Goal: Share content

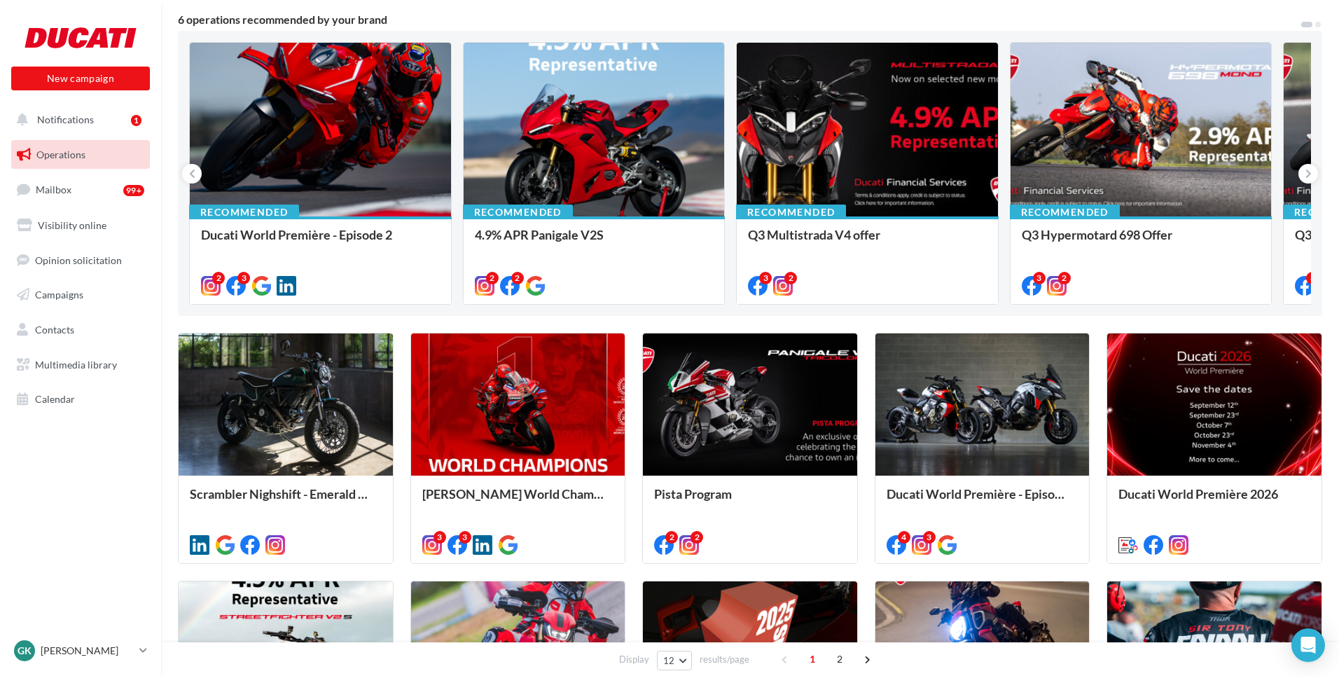
scroll to position [120, 0]
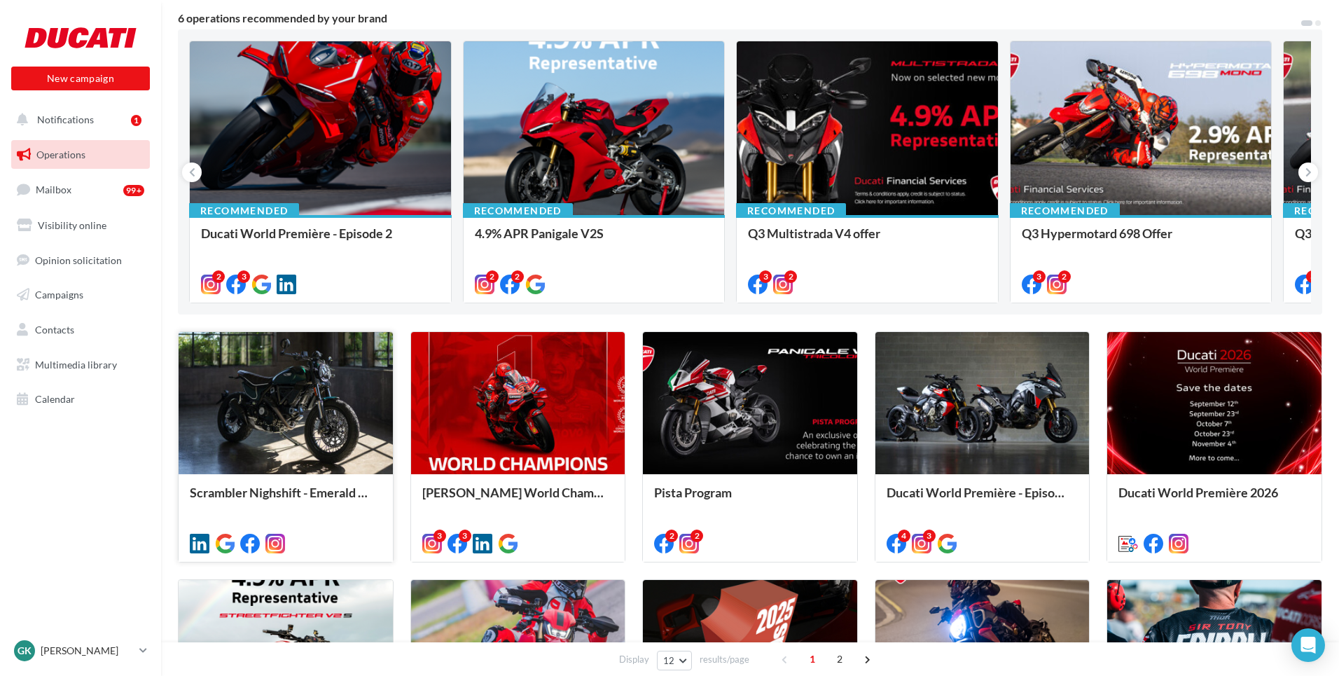
click at [359, 439] on div at bounding box center [286, 404] width 214 height 144
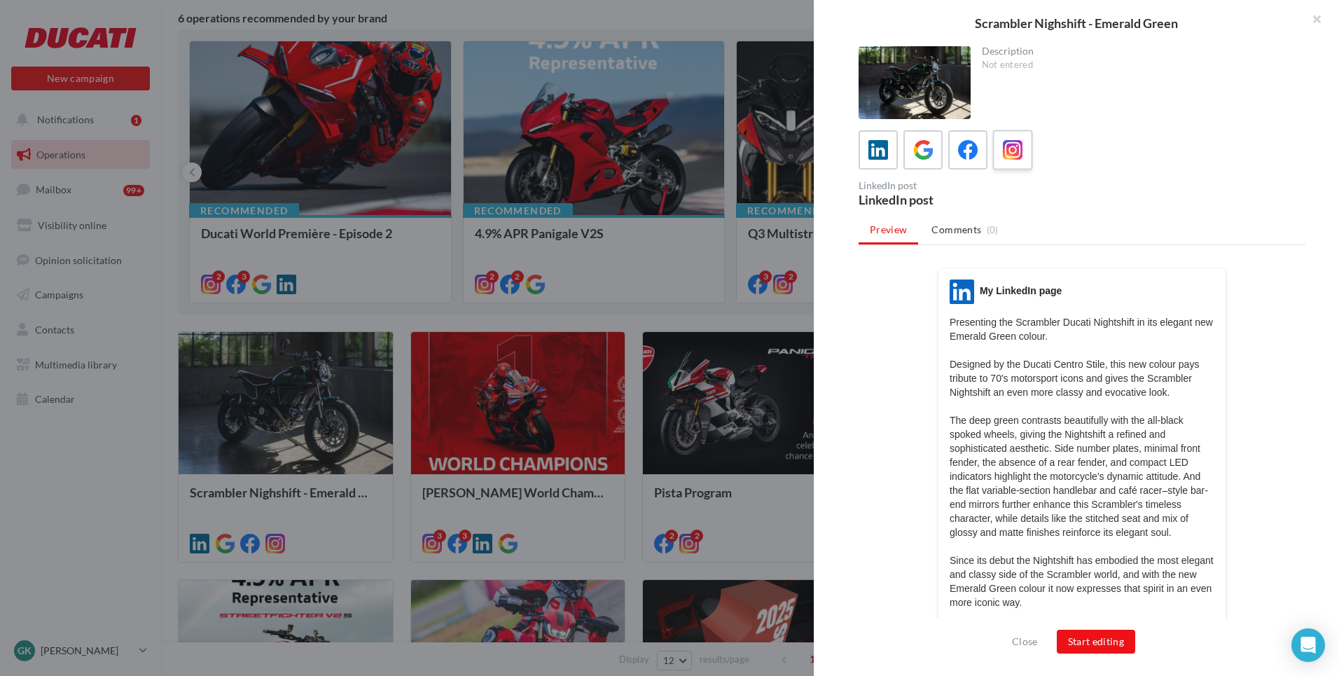
click at [994, 155] on label at bounding box center [1012, 150] width 40 height 40
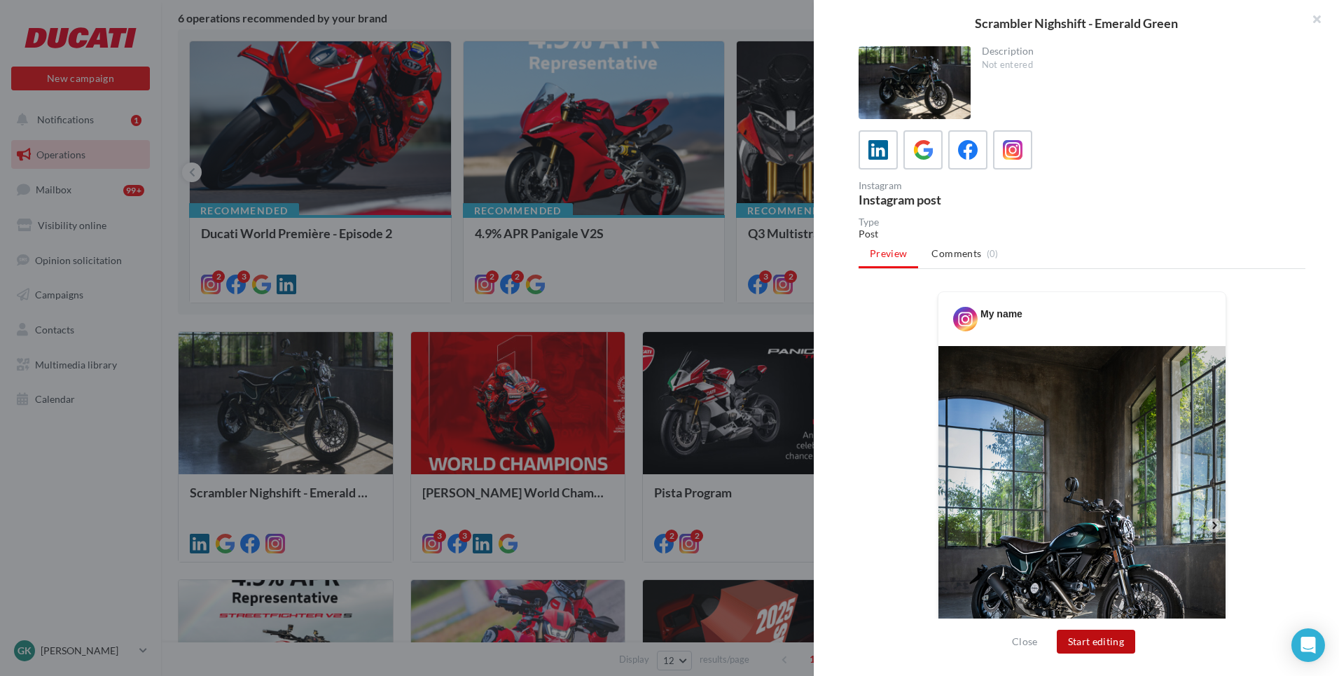
click at [1115, 649] on button "Start editing" at bounding box center [1096, 642] width 79 height 24
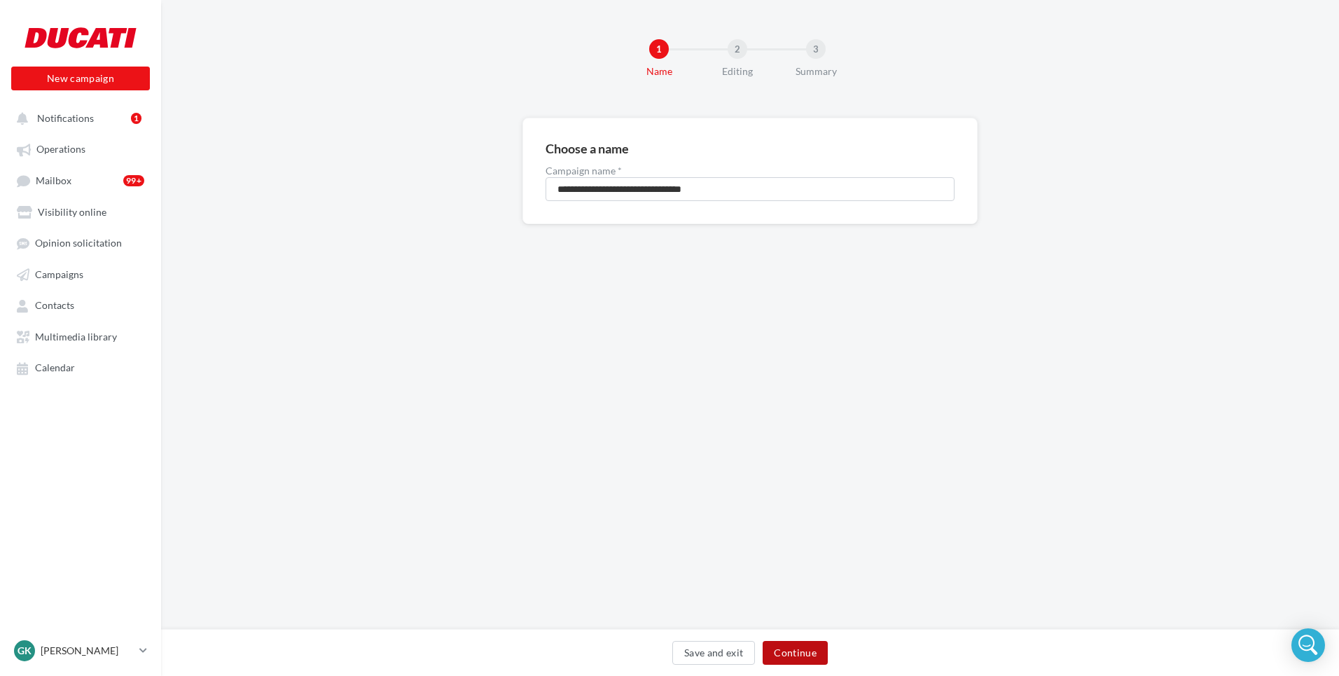
click at [815, 652] on button "Continue" at bounding box center [795, 653] width 65 height 24
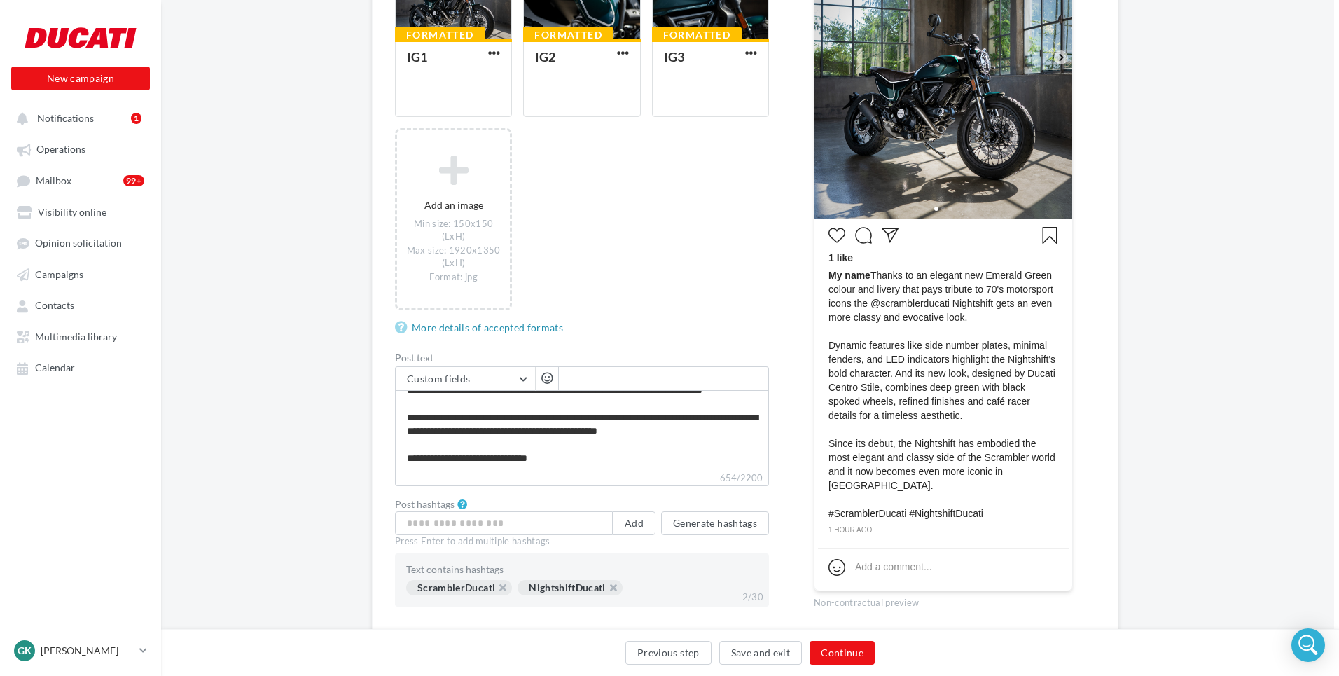
scroll to position [106, 0]
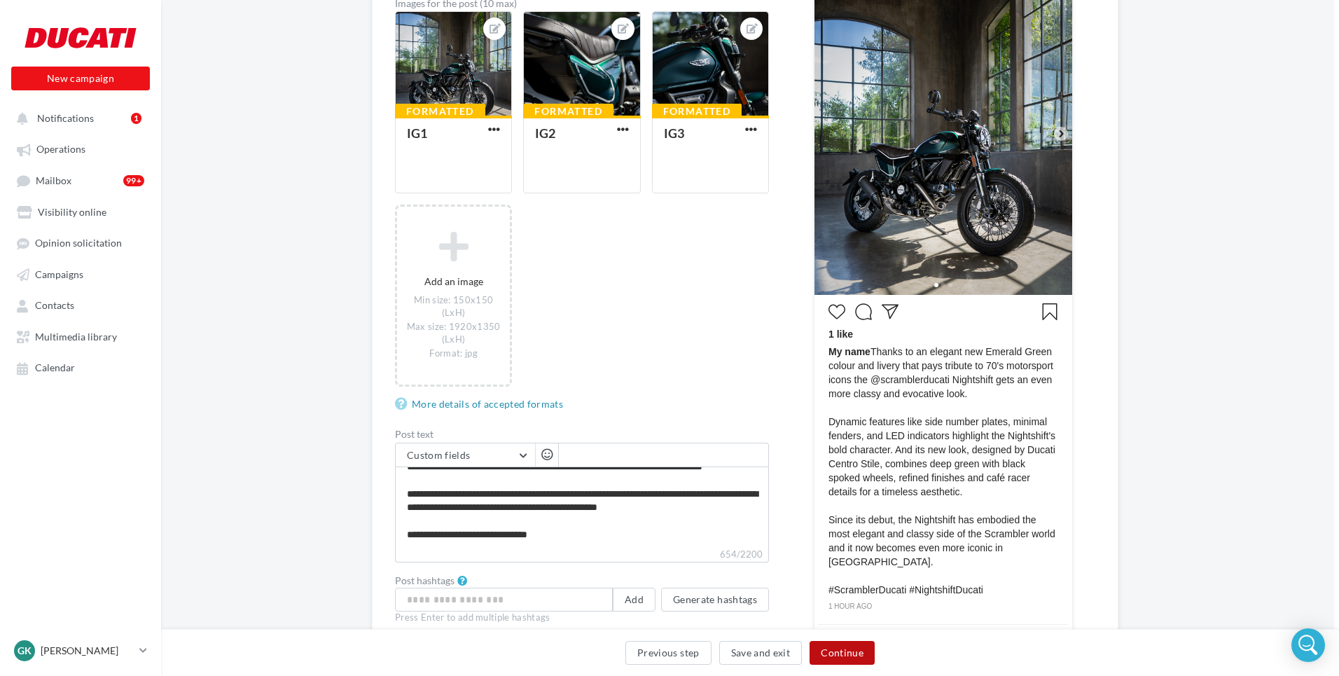
click at [828, 658] on button "Continue" at bounding box center [841, 653] width 65 height 24
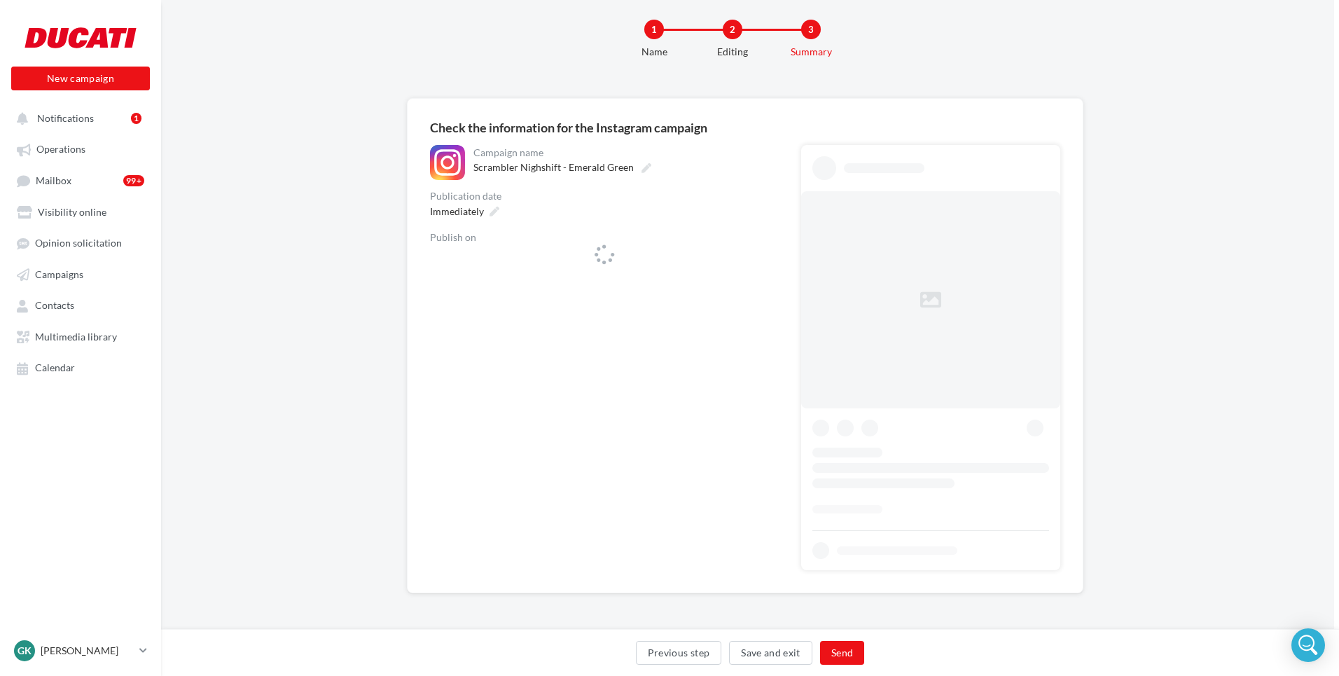
scroll to position [20, 5]
click at [764, 263] on icon at bounding box center [766, 261] width 8 height 10
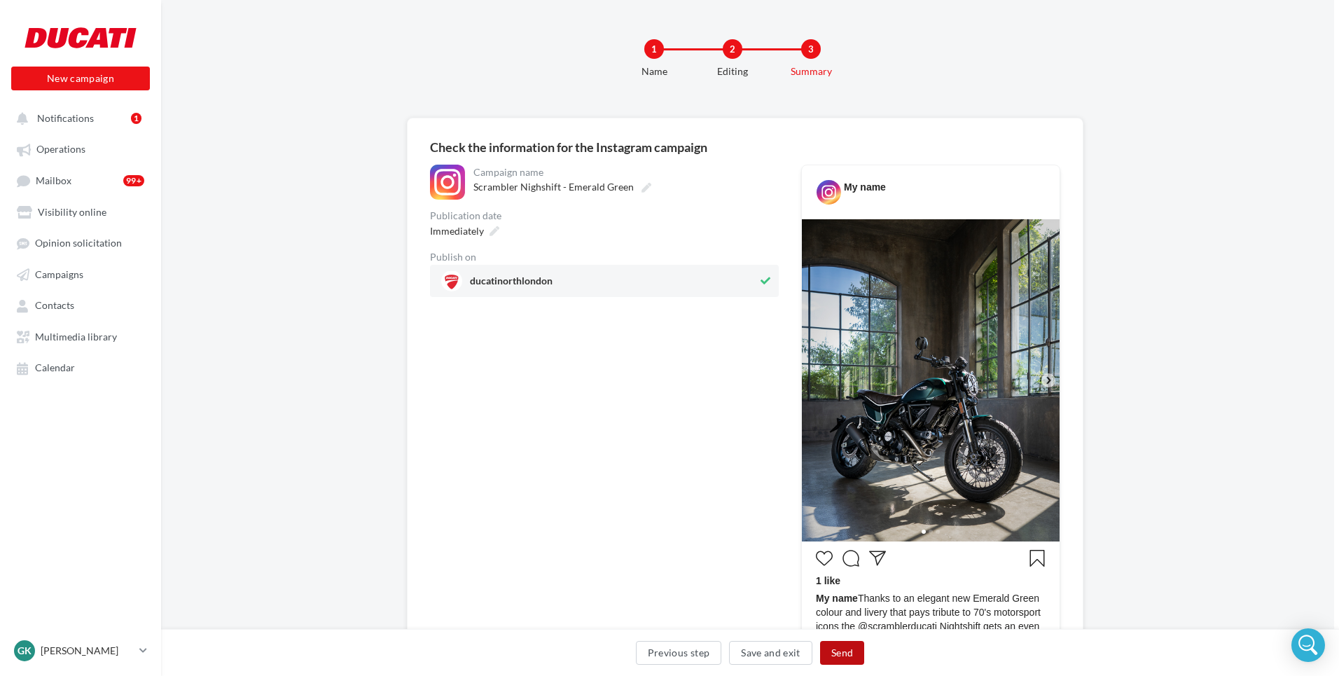
click at [840, 652] on button "Send" at bounding box center [842, 653] width 44 height 24
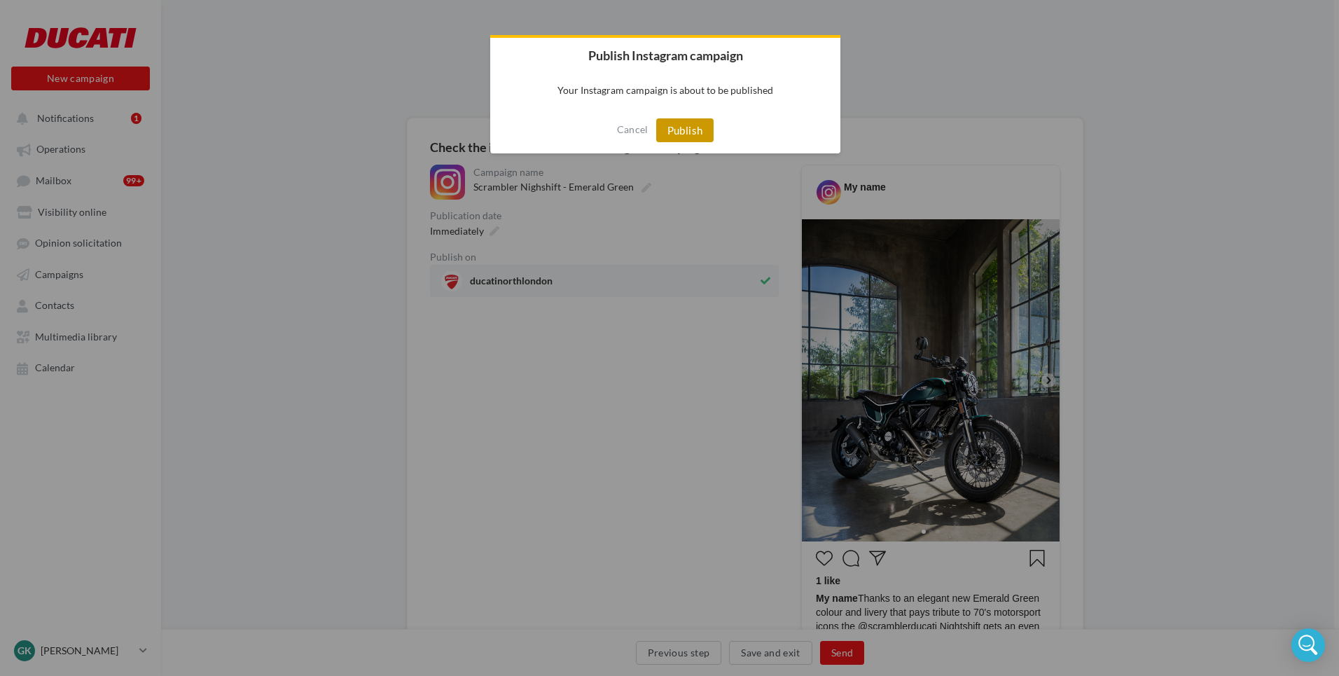
click at [668, 124] on button "Publish" at bounding box center [685, 130] width 58 height 24
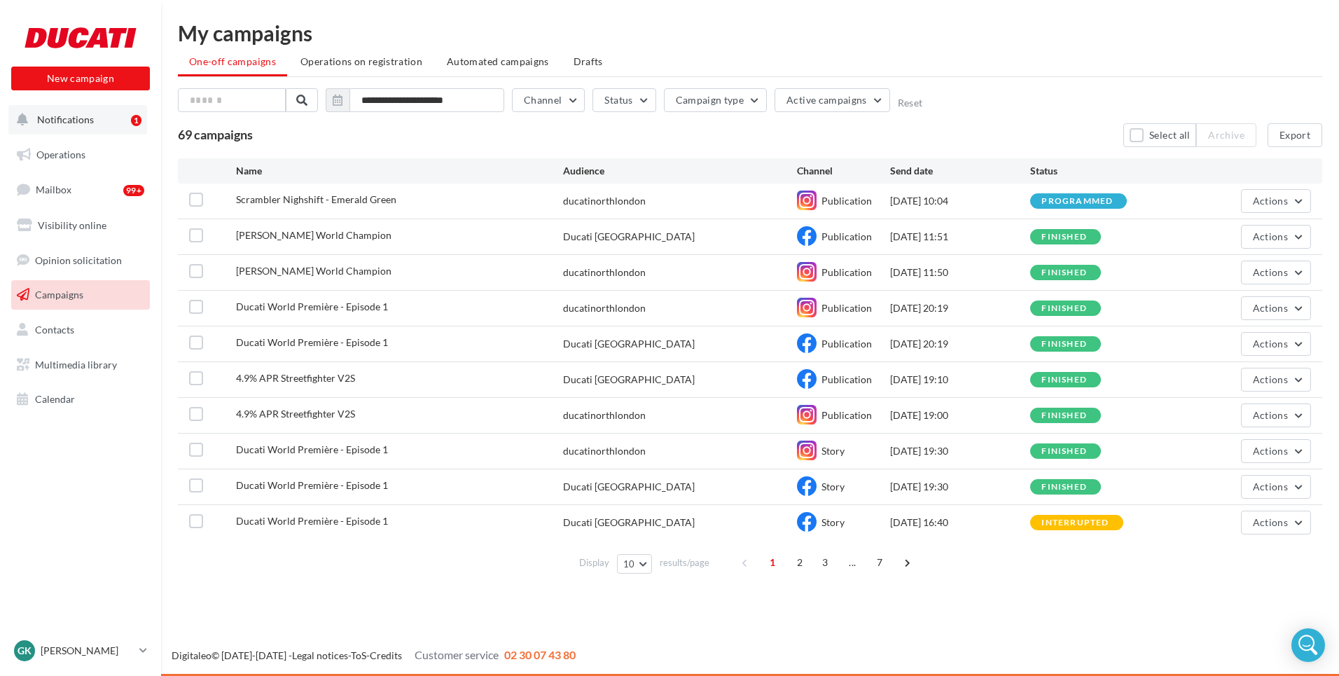
click at [99, 114] on button "Notifications 1" at bounding box center [77, 119] width 139 height 29
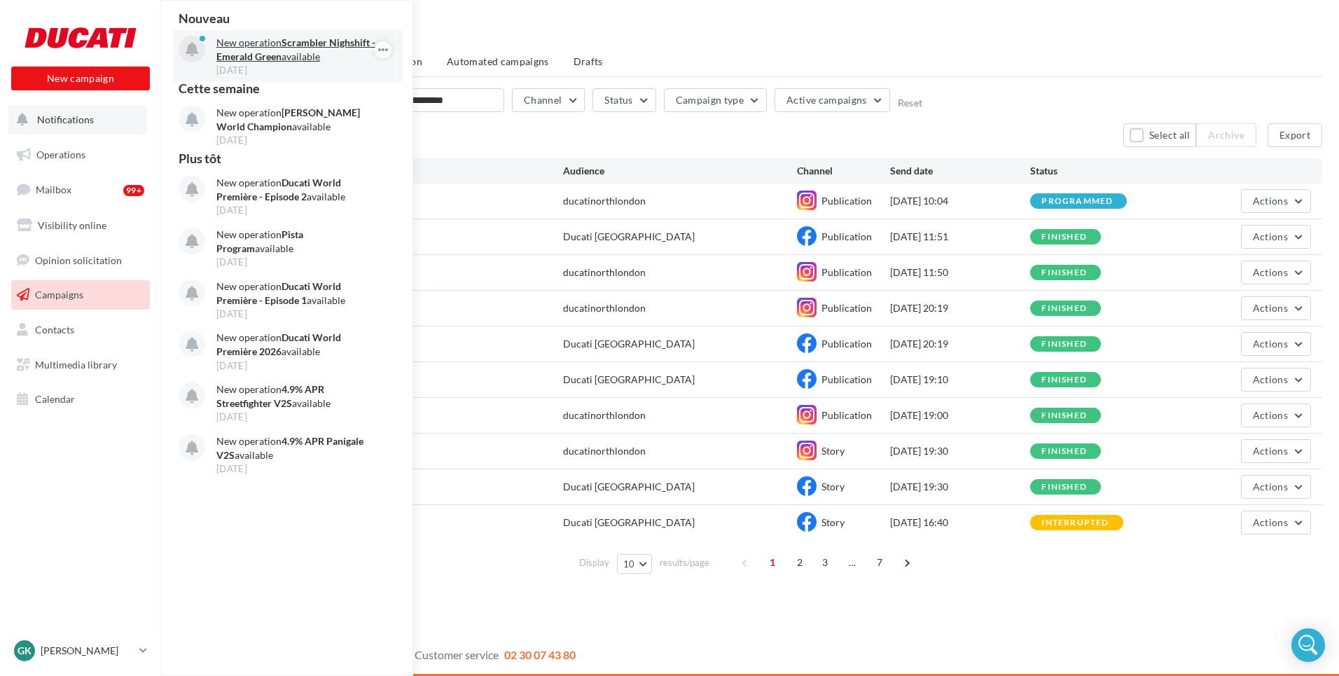
click at [248, 59] on strong "Scrambler Nighshift - Emerald Green" at bounding box center [295, 49] width 159 height 26
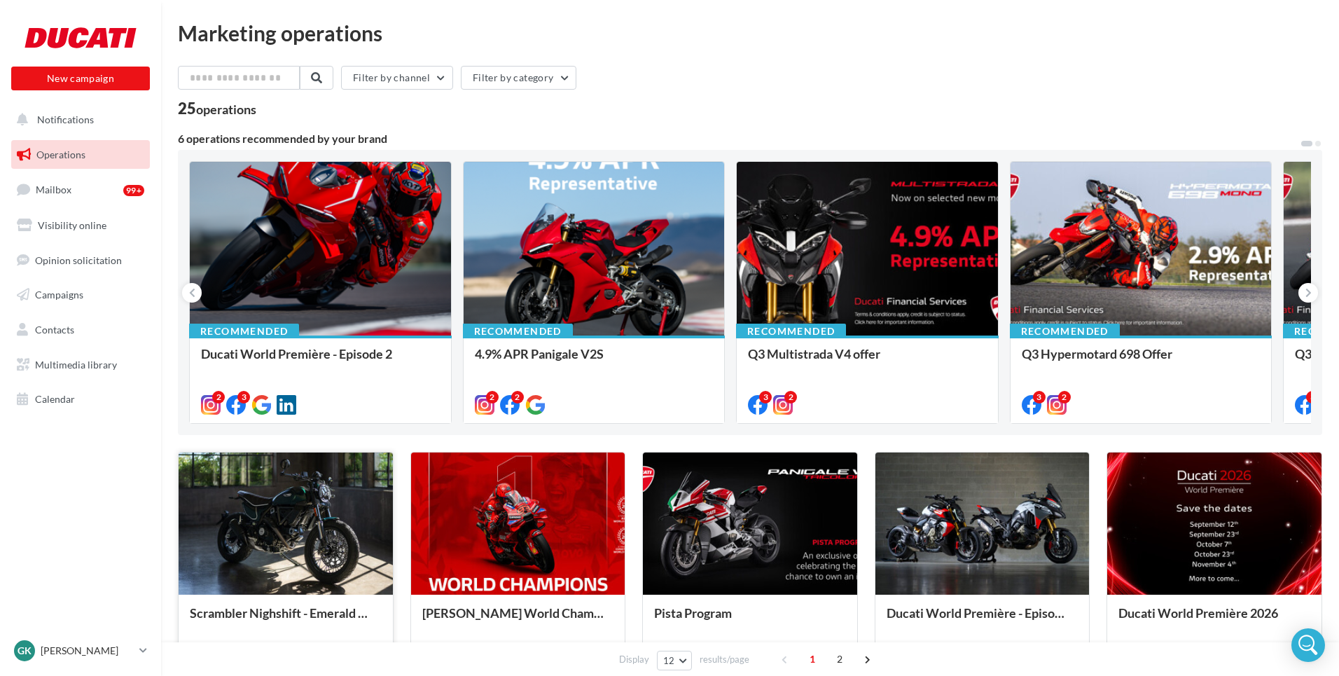
click at [327, 525] on div at bounding box center [286, 524] width 214 height 144
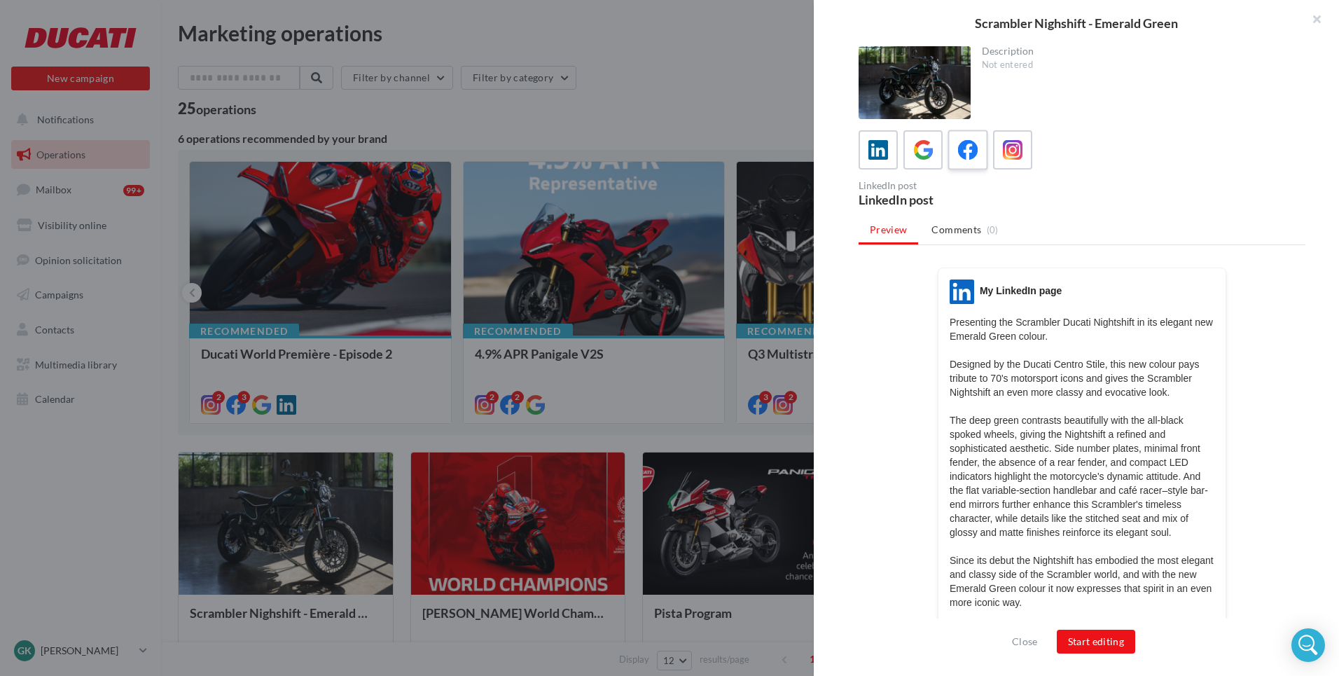
click at [968, 148] on icon at bounding box center [968, 150] width 20 height 20
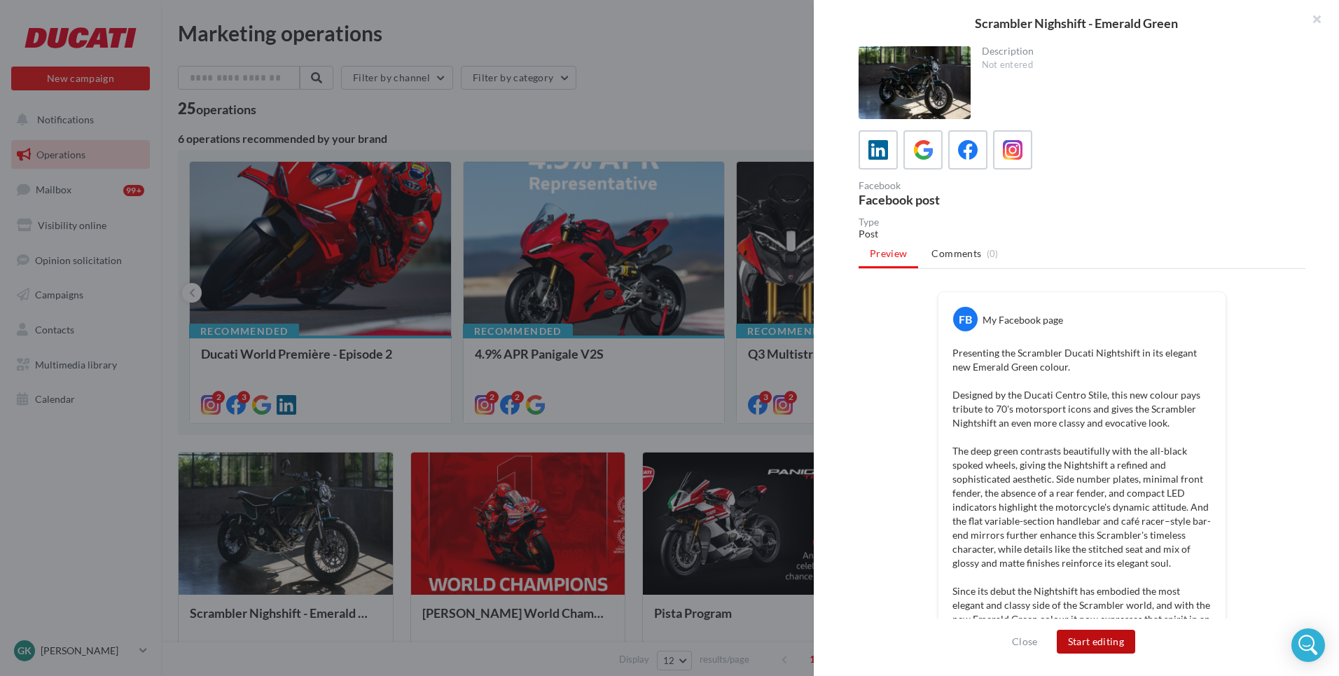
click at [1092, 650] on button "Start editing" at bounding box center [1096, 642] width 79 height 24
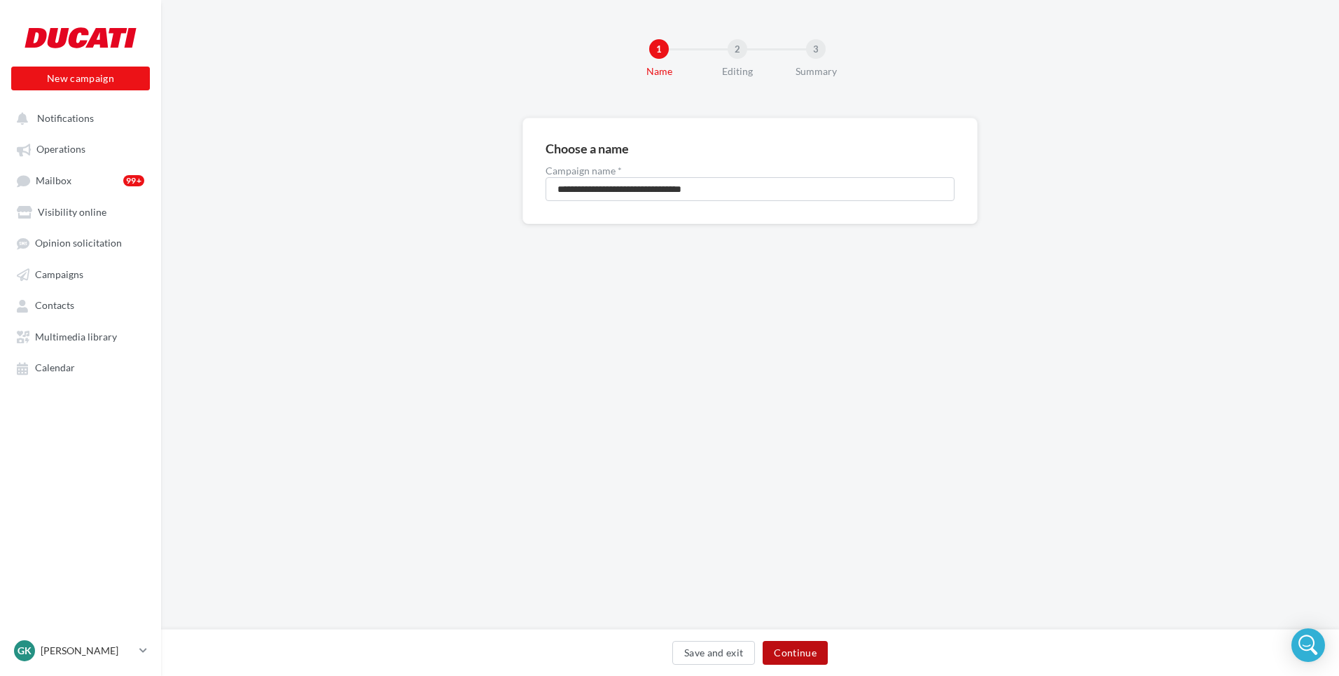
click at [812, 650] on button "Continue" at bounding box center [795, 653] width 65 height 24
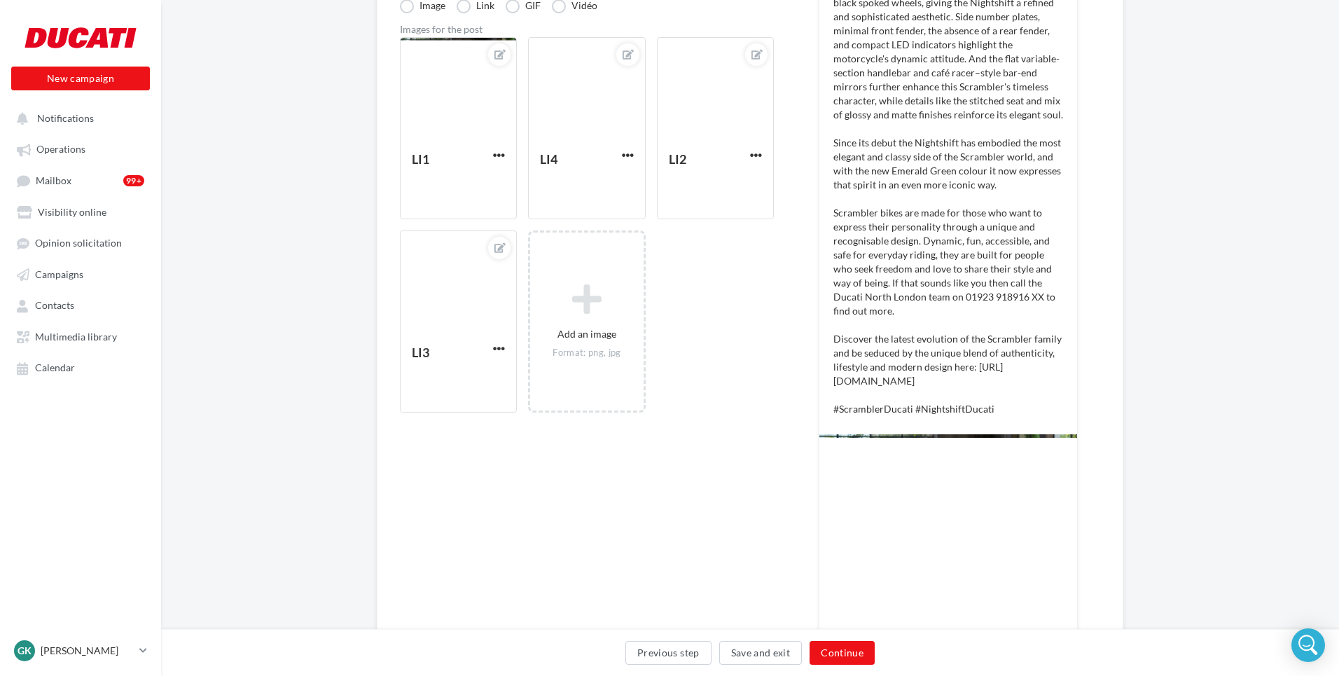
scroll to position [514, 0]
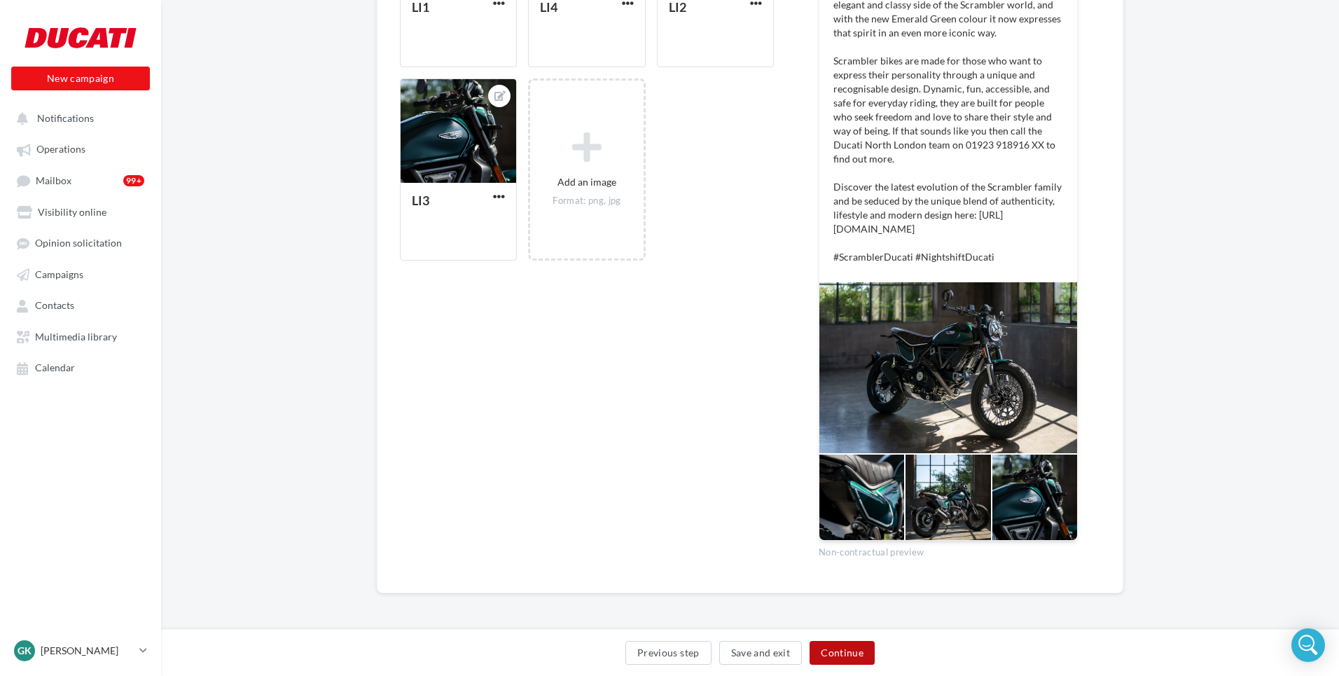
click at [820, 651] on button "Continue" at bounding box center [841, 653] width 65 height 24
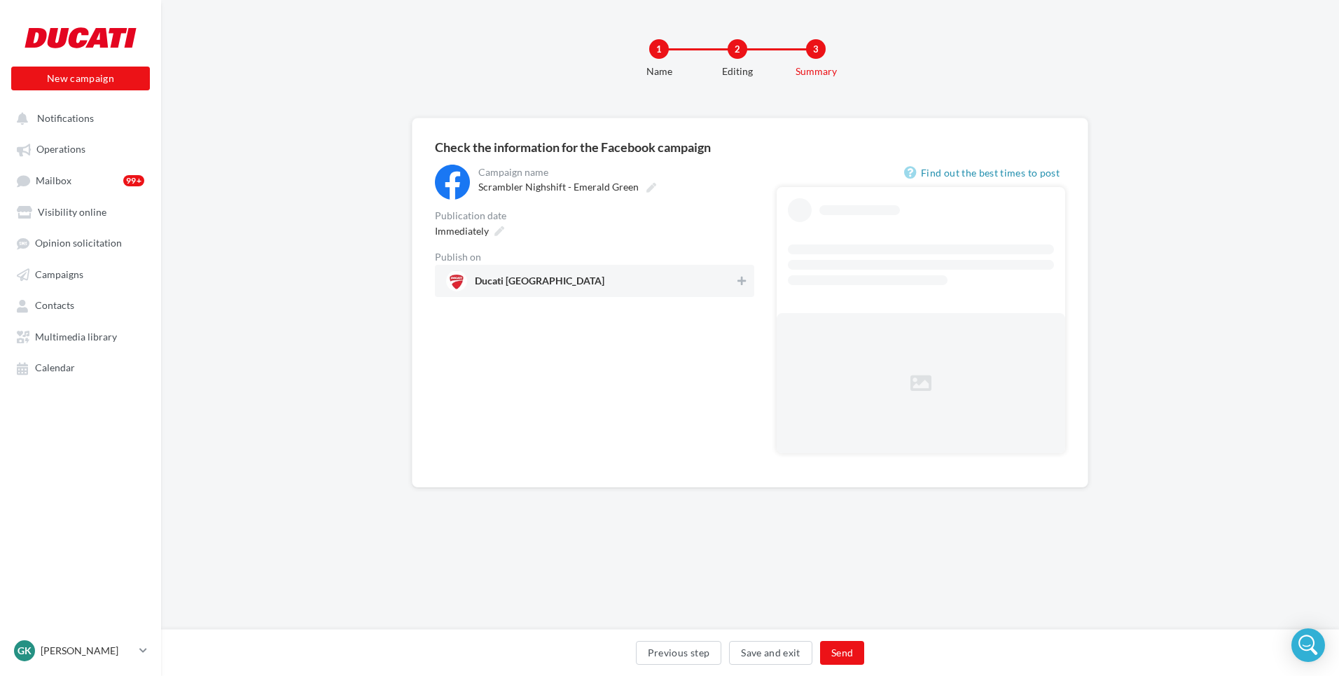
click at [665, 276] on span "Ducati [GEOGRAPHIC_DATA]" at bounding box center [590, 280] width 288 height 21
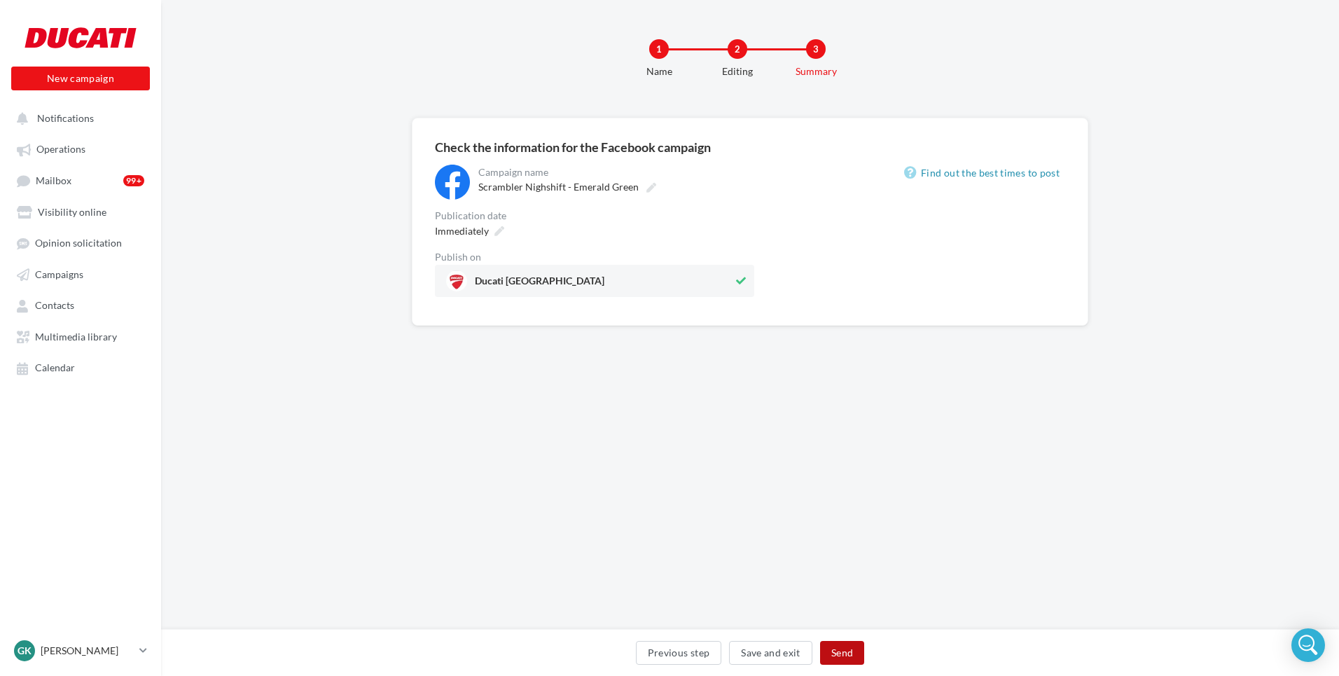
click at [854, 663] on button "Send" at bounding box center [842, 653] width 44 height 24
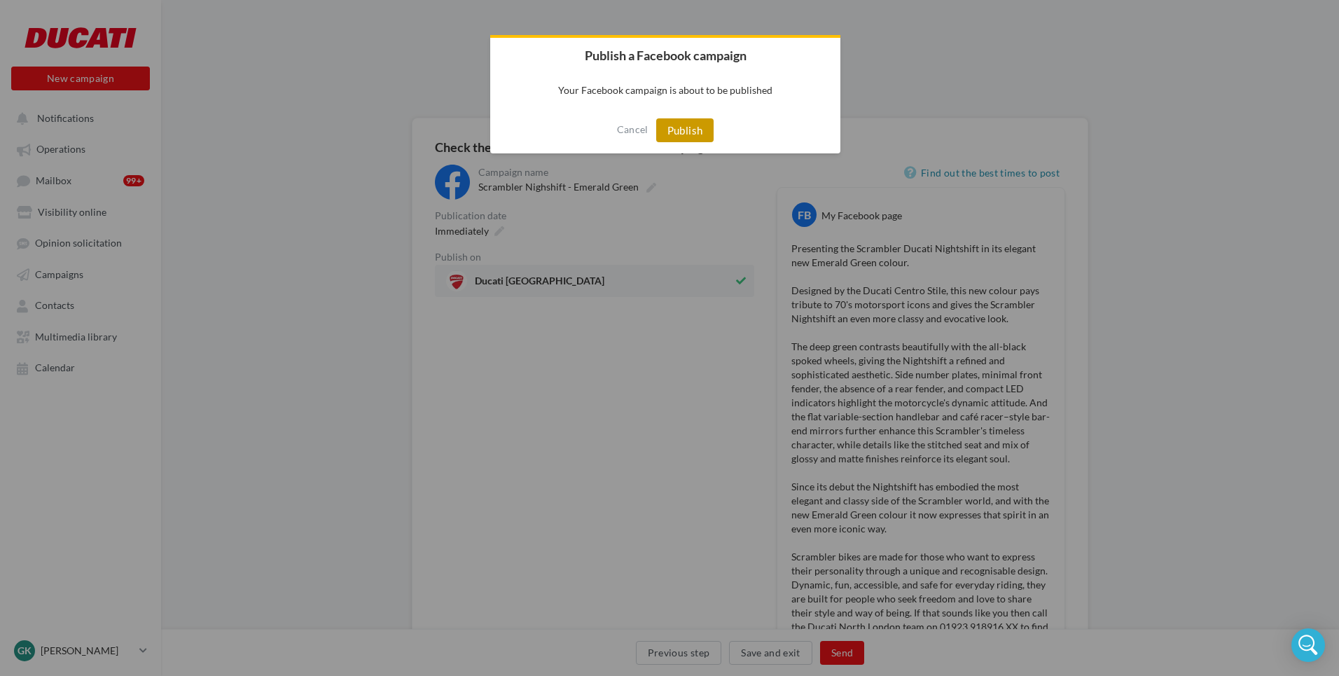
click at [702, 129] on button "Publish" at bounding box center [685, 130] width 58 height 24
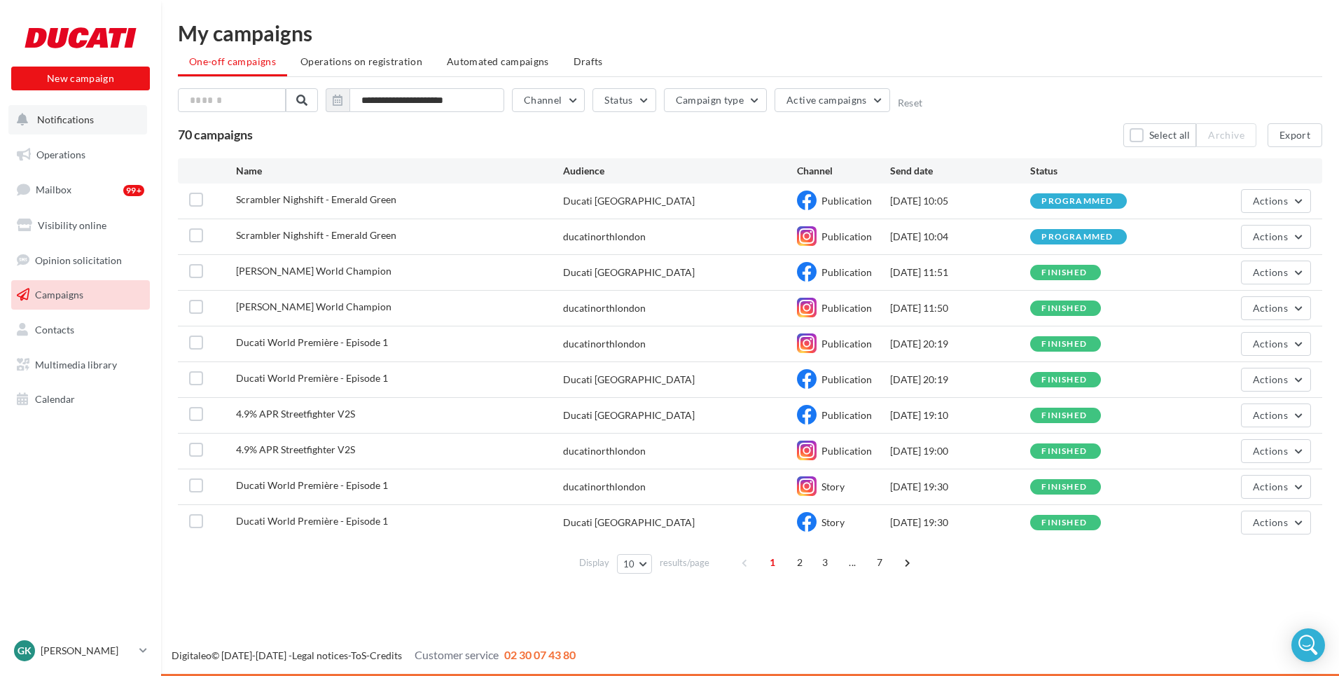
click at [81, 120] on span "Notifications" at bounding box center [65, 119] width 57 height 12
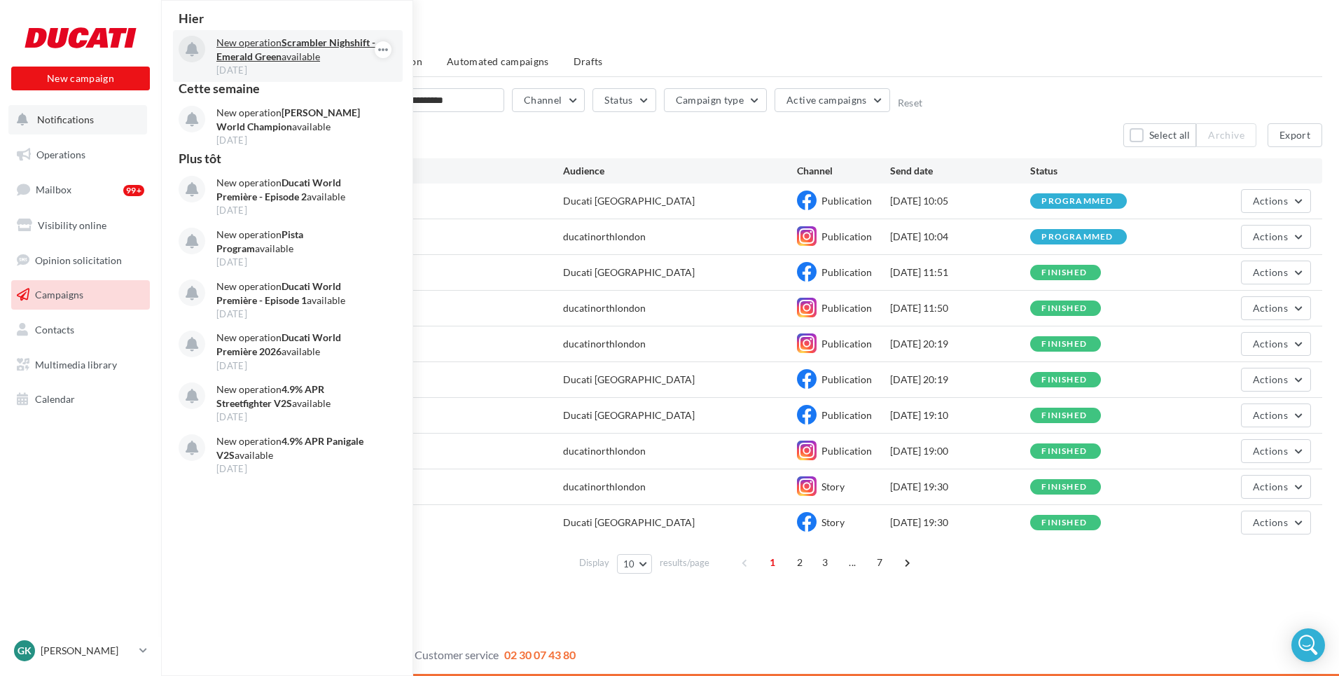
click at [256, 49] on p "New operation Scrambler Nighshift - Emerald Green available" at bounding box center [297, 50] width 162 height 28
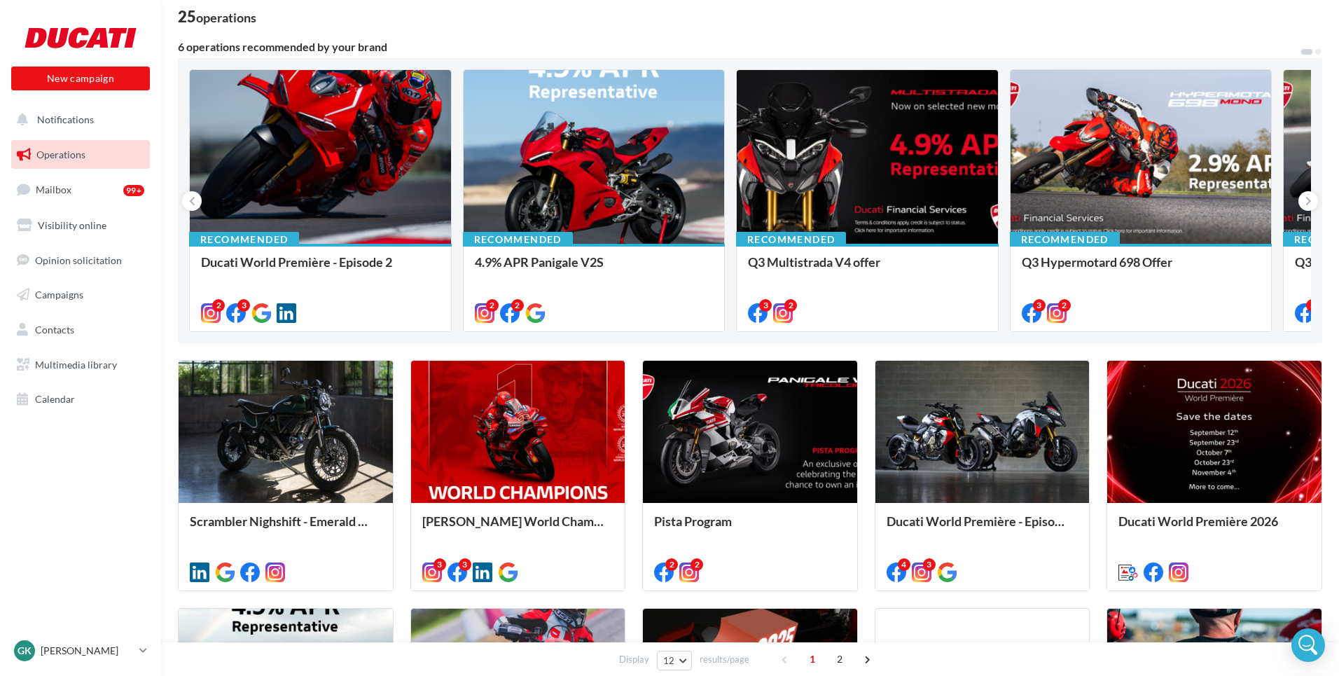
scroll to position [116, 0]
